Goal: Task Accomplishment & Management: Manage account settings

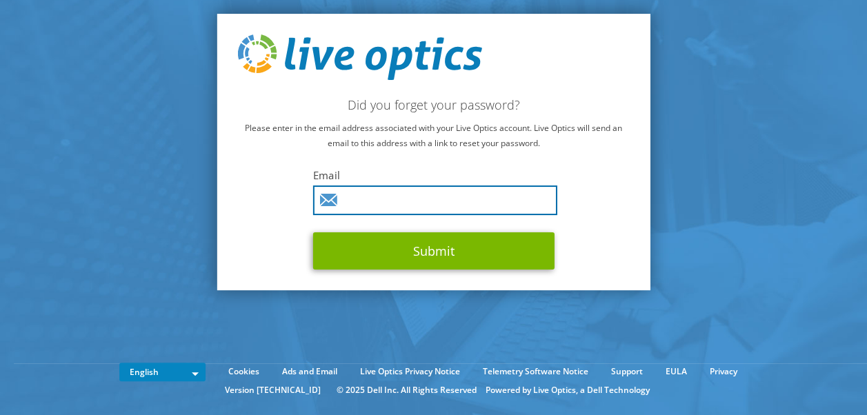
drag, startPoint x: 0, startPoint y: 0, endPoint x: 400, endPoint y: 197, distance: 446.2
click at [400, 197] on input "text" at bounding box center [435, 201] width 244 height 30
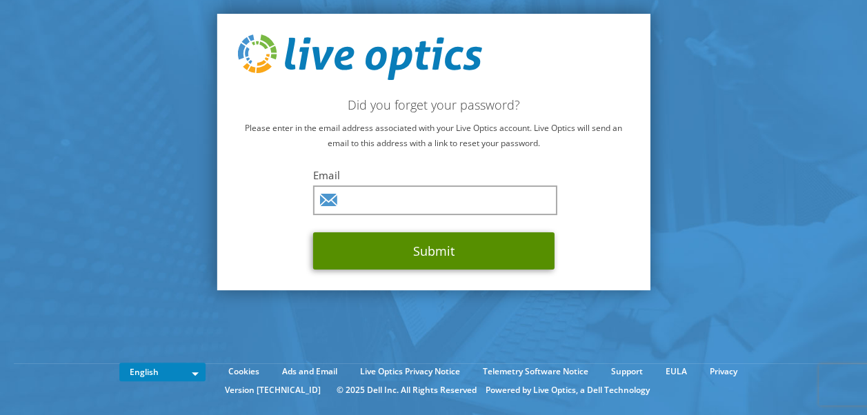
click at [411, 247] on button "Submit" at bounding box center [433, 251] width 241 height 37
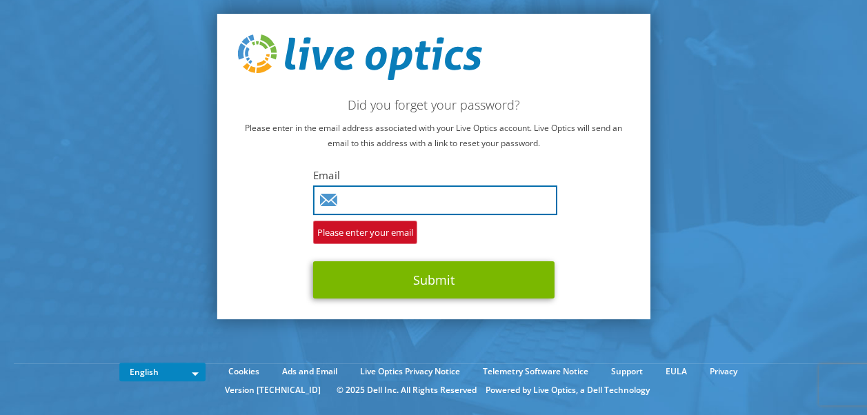
click at [374, 201] on input "text" at bounding box center [435, 201] width 244 height 30
type input "[PERSON_NAME][EMAIL_ADDRESS][PERSON_NAME][DOMAIN_NAME]"
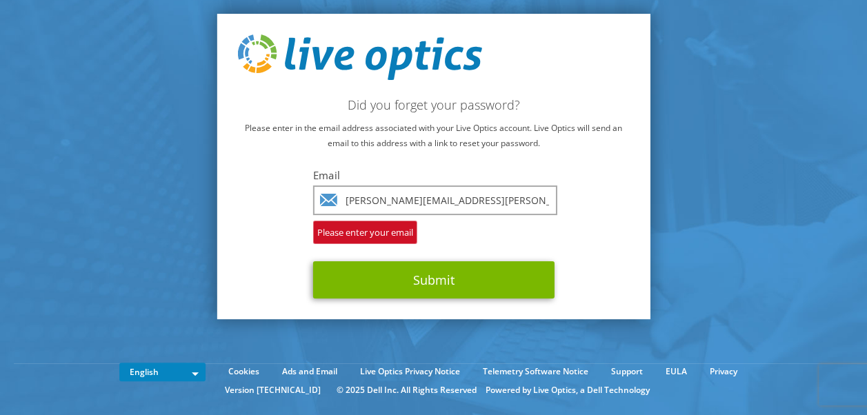
click at [566, 241] on div "Did you forget your password? Please enter in the email address associated with…" at bounding box center [434, 167] width 434 height 306
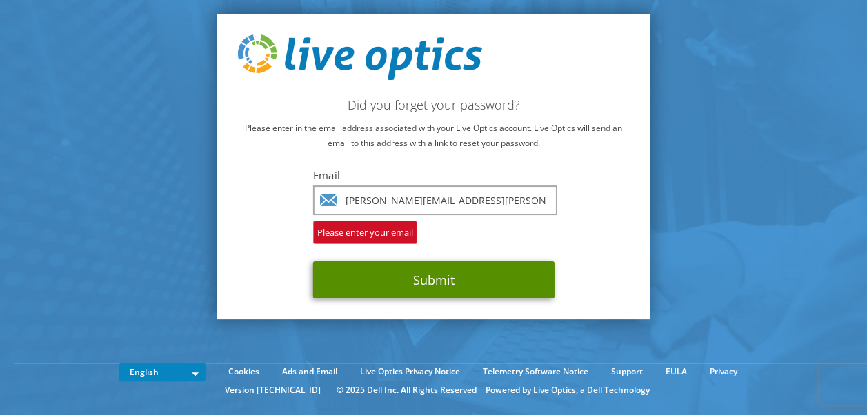
click at [440, 279] on button "Submit" at bounding box center [433, 279] width 241 height 37
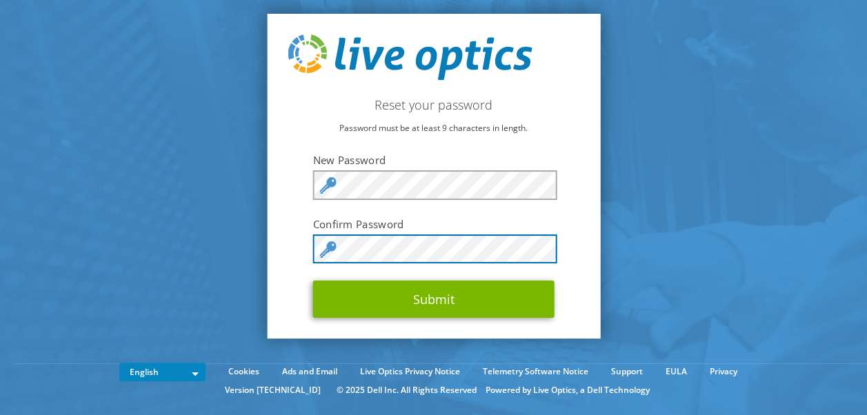
click at [313, 281] on button "Submit" at bounding box center [433, 299] width 241 height 37
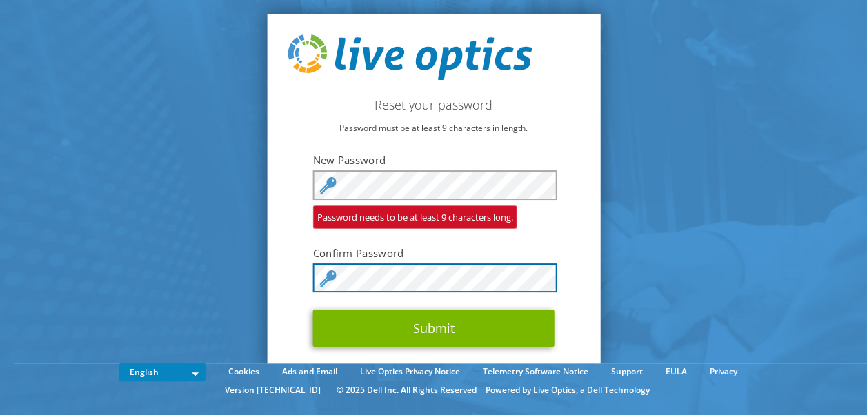
click at [313, 310] on button "Submit" at bounding box center [433, 328] width 241 height 37
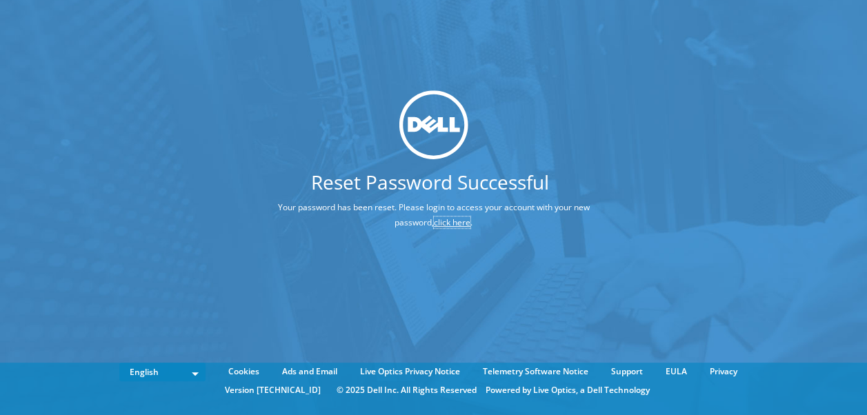
drag, startPoint x: 440, startPoint y: 220, endPoint x: 453, endPoint y: 232, distance: 17.6
click at [440, 220] on link "click here" at bounding box center [452, 223] width 37 height 12
